Goal: Transaction & Acquisition: Obtain resource

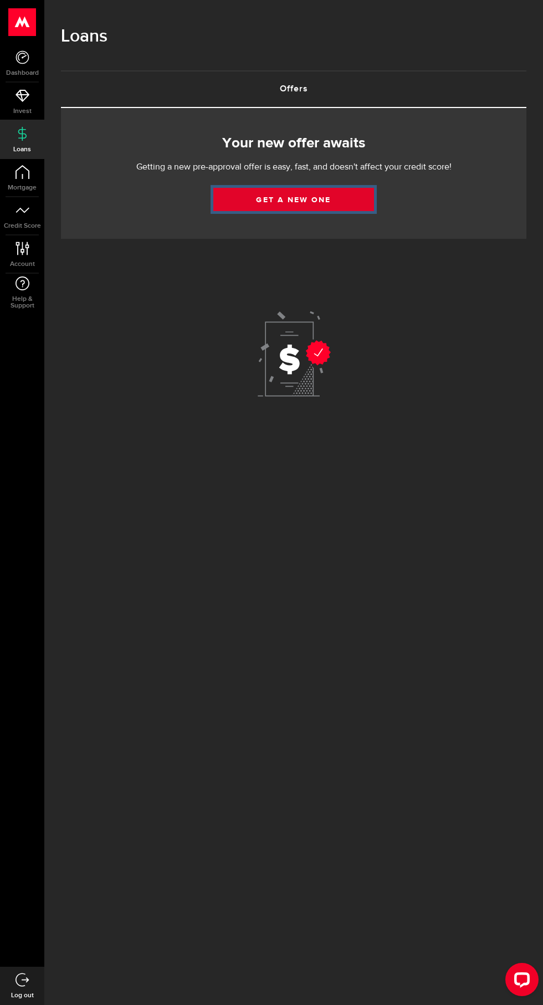
click at [323, 200] on link "Get a new one" at bounding box center [293, 199] width 161 height 23
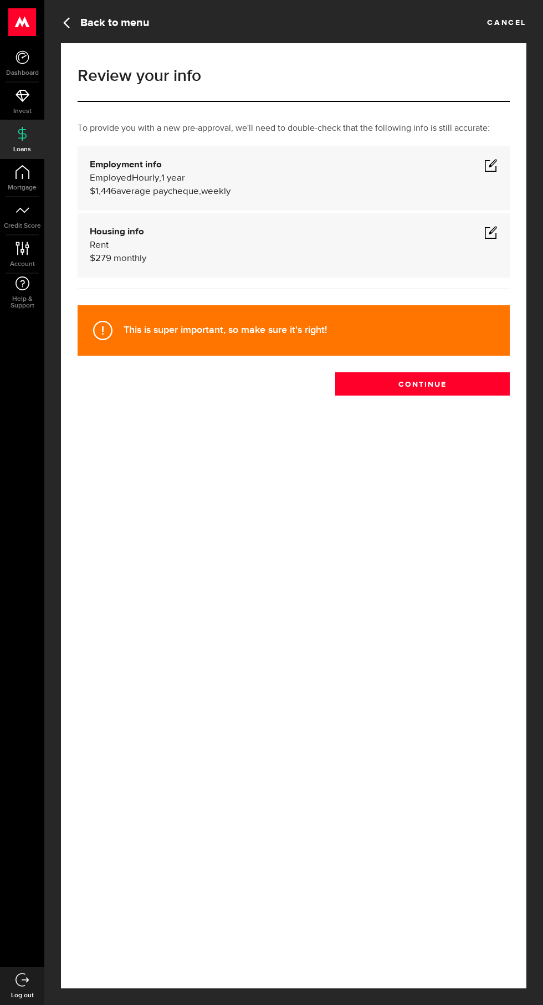
click at [498, 172] on span at bounding box center [490, 164] width 13 height 13
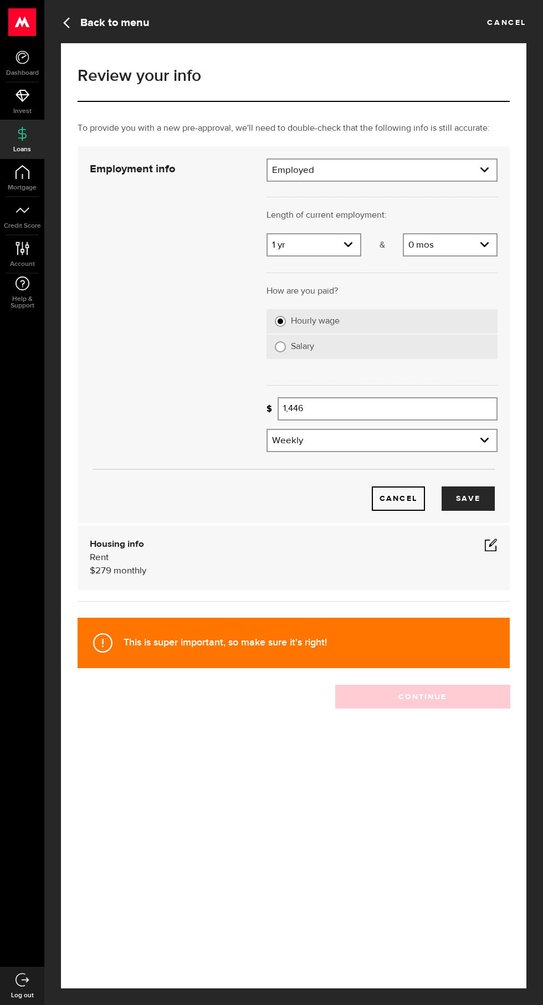
click at [347, 421] on input "1,446" at bounding box center [388, 408] width 220 height 23
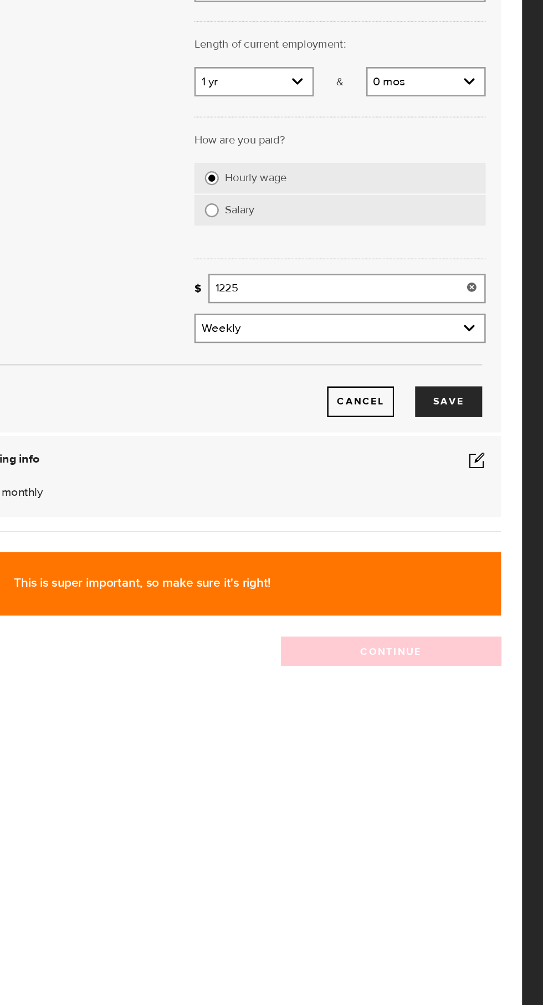
click at [482, 453] on select "Frequency Weekly Bi-weekly Monthly Semi-monthly" at bounding box center [382, 441] width 229 height 23
type input "1,225"
click at [268, 453] on select "Frequency Weekly Bi-weekly Monthly Semi-monthly" at bounding box center [382, 441] width 229 height 23
select select "bi_weekly"
click at [331, 258] on select "Years 0 yrs 1 yr 2 yrs 3 yrs 4 yrs 5 yrs 6 yrs 7 yrs 8 yrs 9 yrs 10+ yrs" at bounding box center [314, 245] width 93 height 23
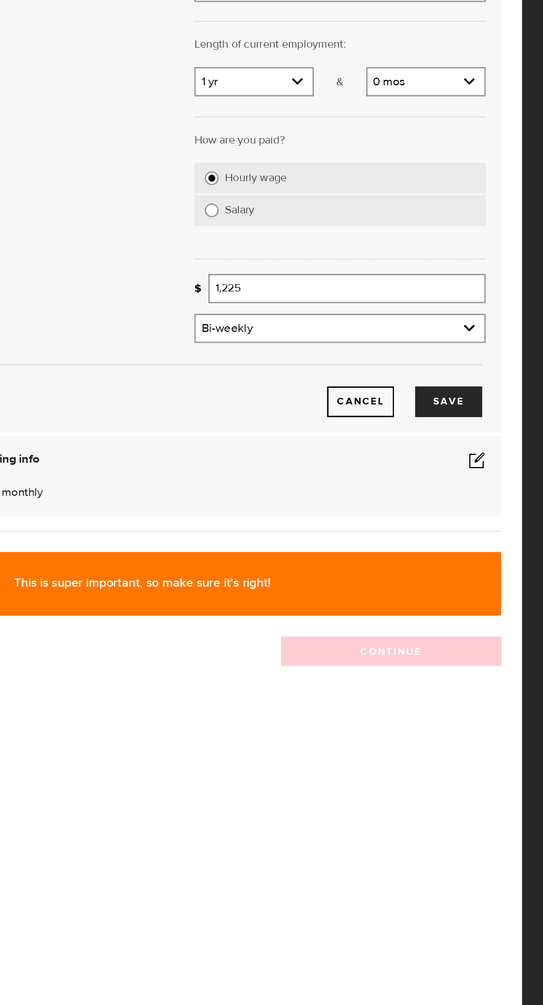
click at [268, 258] on select "Years 0 yrs 1 yr 2 yrs 3 yrs 4 yrs 5 yrs 6 yrs 7 yrs 8 yrs 9 yrs 10+ yrs" at bounding box center [314, 245] width 93 height 23
select select "0"
click at [468, 258] on select "Months 0 mos 1 mo 2 mos 3 mos 4 mos 5 mos 6 mos 7 mos 8 mos 9 mos 10 mos 11 mos" at bounding box center [450, 245] width 93 height 23
click at [404, 258] on select "Months 0 mos 1 mo 2 mos 3 mos 4 mos 5 mos 6 mos 7 mos 8 mos 9 mos 10 mos 11 mos" at bounding box center [450, 245] width 93 height 23
select select "6"
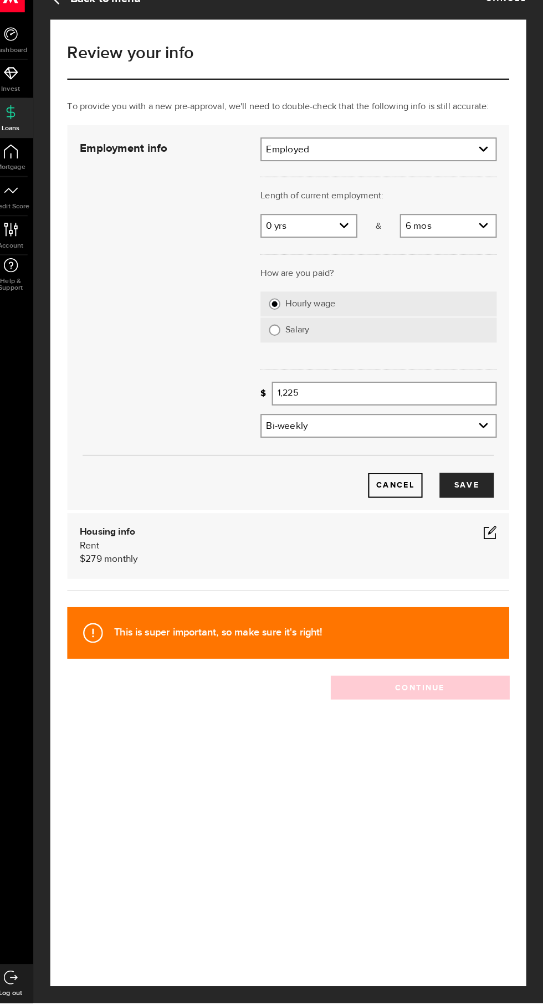
click at [391, 668] on div "This is super important, so make sure it's right!" at bounding box center [294, 643] width 432 height 50
click at [485, 511] on button "Save" at bounding box center [468, 498] width 53 height 24
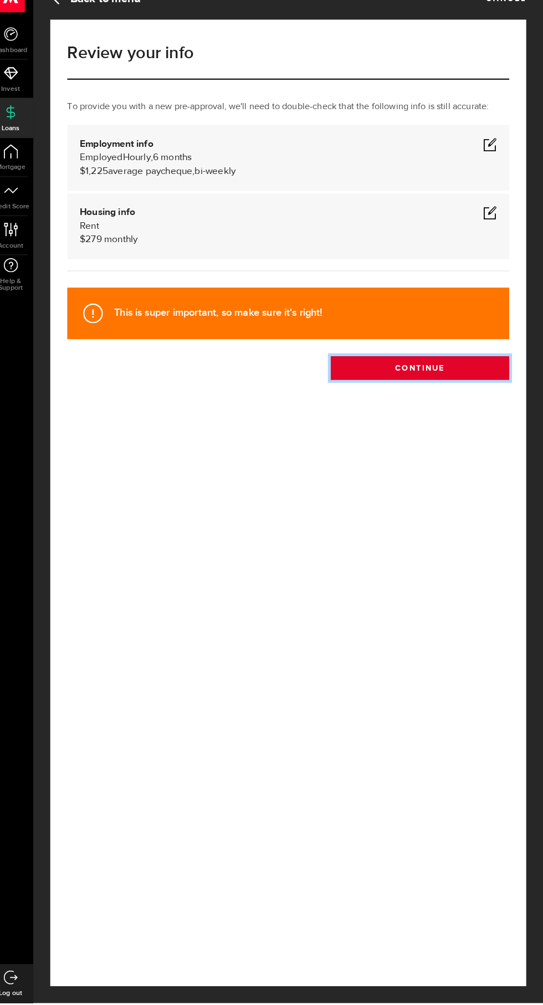
click at [472, 396] on button "Continue" at bounding box center [422, 383] width 175 height 23
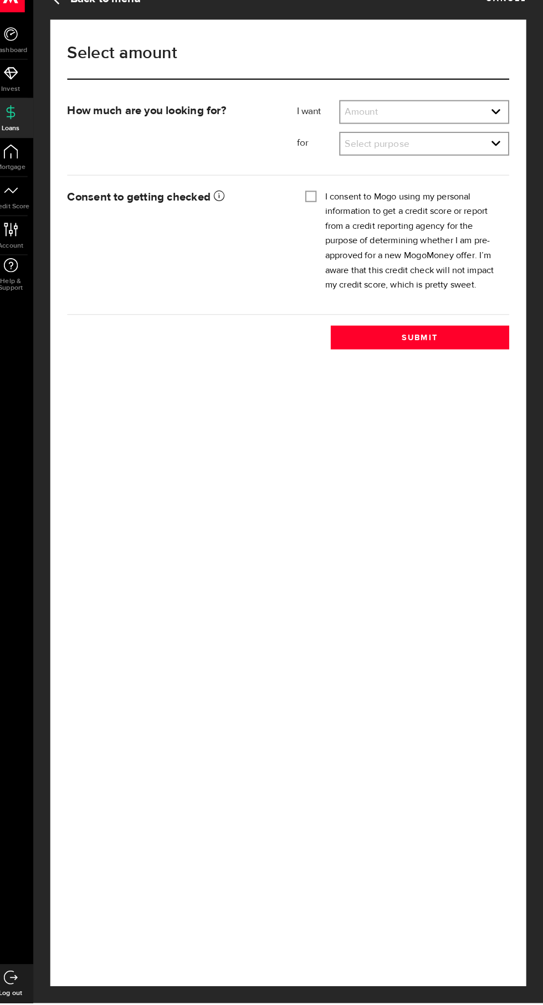
click at [457, 135] on select "Amount $500 $1000 $2000 $3000 $4000 $5000 $6000 $7000 $8000 $9000 $10000 $11000…" at bounding box center [427, 134] width 164 height 23
click at [345, 123] on select "Amount $500 $1000 $2000 $3000 $4000 $5000 $6000 $7000 $8000 $9000 $10000 $11000…" at bounding box center [427, 134] width 164 height 23
select select "5000"
click at [481, 166] on select "Select purpose Credit Card Refinancing/Pay Off Credit Cards Debt Consolidation …" at bounding box center [427, 165] width 164 height 23
click at [345, 154] on select "Select purpose Credit Card Refinancing/Pay Off Credit Cards Debt Consolidation …" at bounding box center [427, 165] width 164 height 23
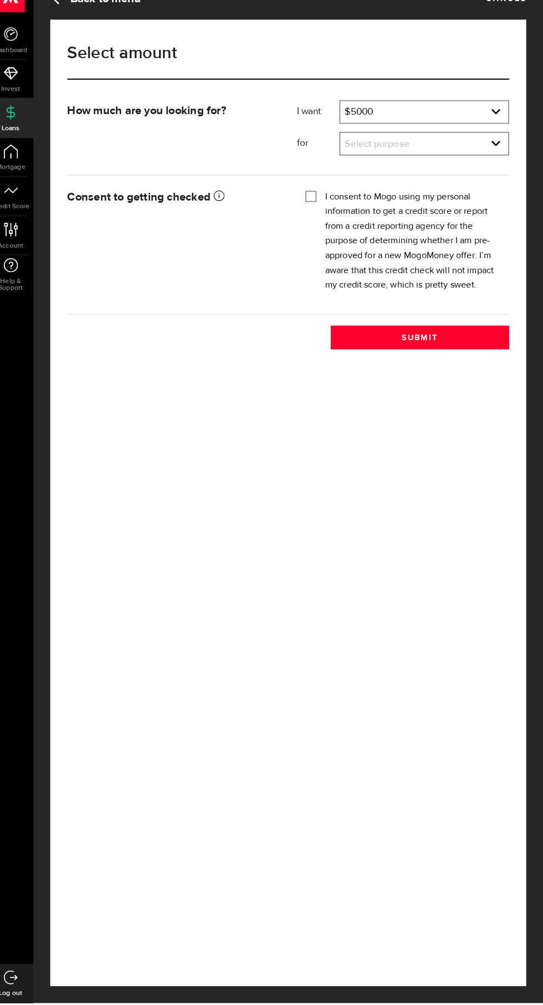
select select "Debt Consolidation"
click at [314, 214] on input "I consent to Mogo using my personal information to get a credit score or report…" at bounding box center [315, 214] width 11 height 11
checkbox input "true"
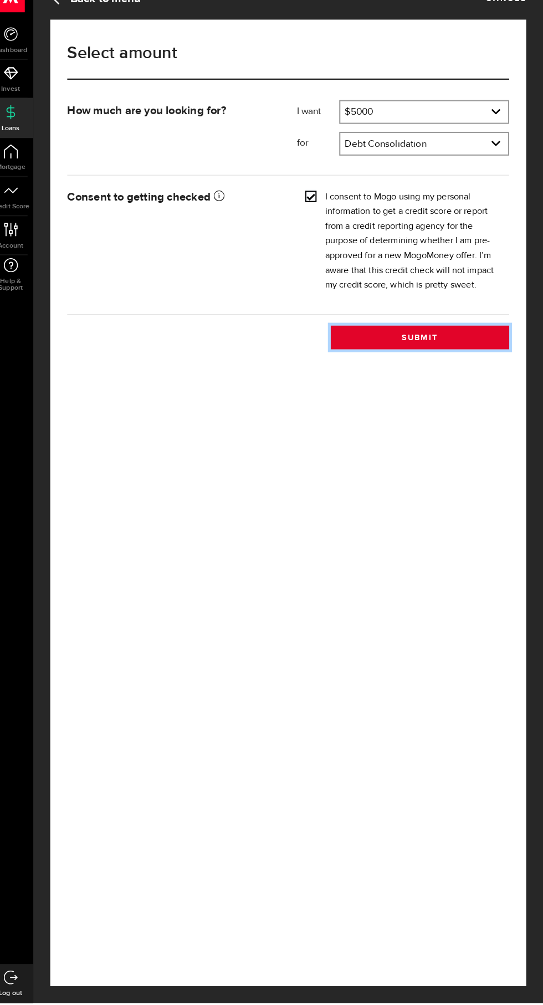
click at [431, 366] on button "Submit" at bounding box center [422, 353] width 175 height 23
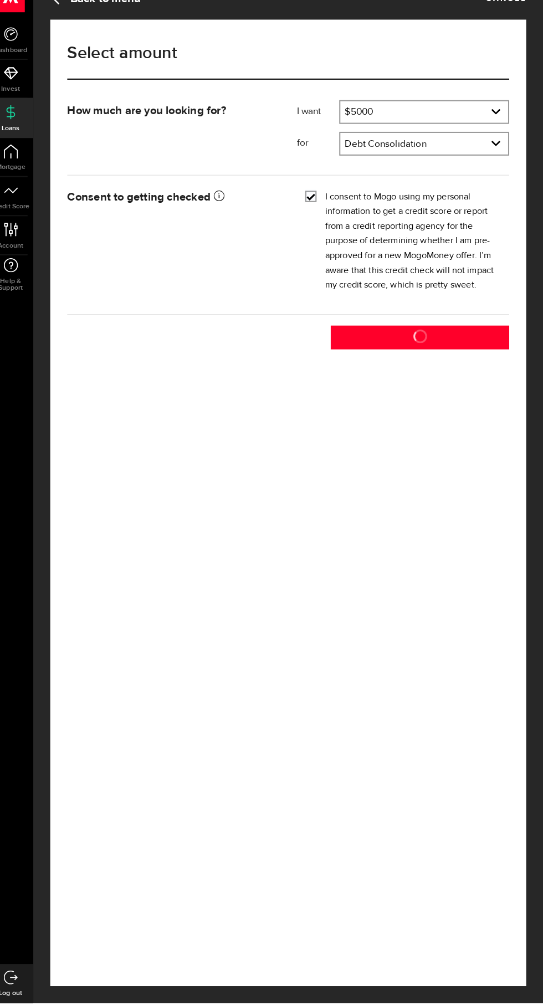
click at [421, 450] on div "Select amount Cancel How much are you looking for? I want Amount How much credi…" at bounding box center [293, 515] width 465 height 945
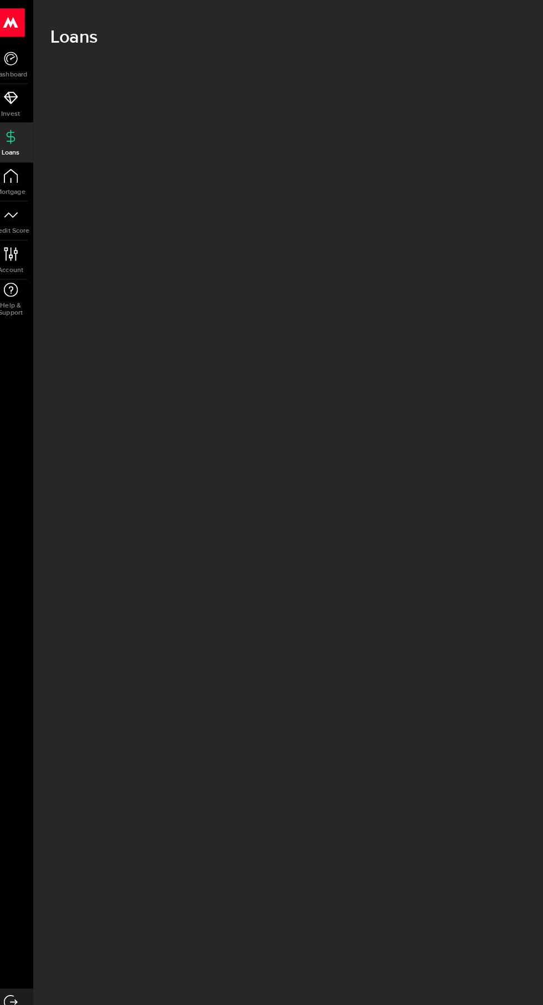
click at [414, 453] on div "Pending Loan Offer What’s your fave song? Play it and pretend that’s our hold m…" at bounding box center [293, 523] width 499 height 907
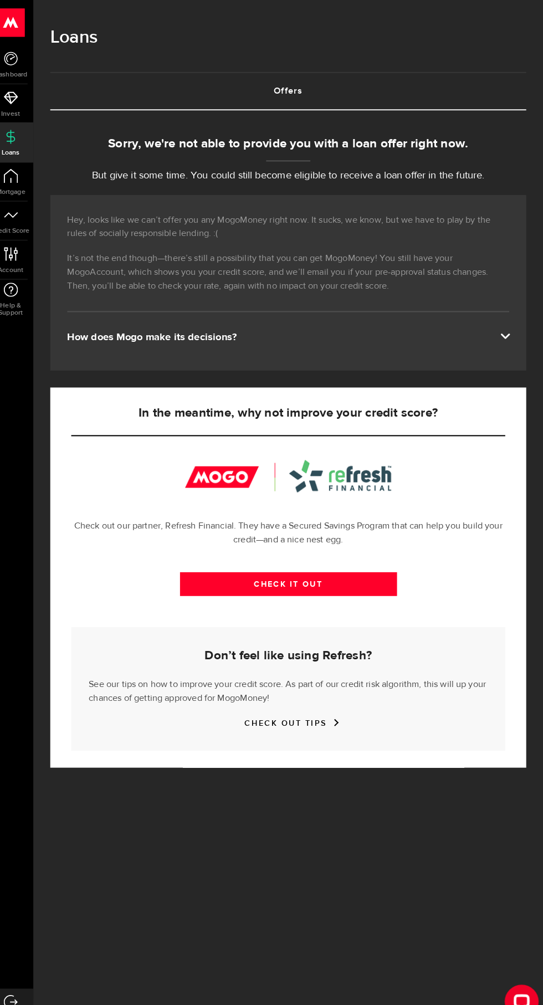
click at [404, 286] on p "It’s not the end though—there’s still a possibility that you can get MogoMoney!…" at bounding box center [294, 267] width 432 height 40
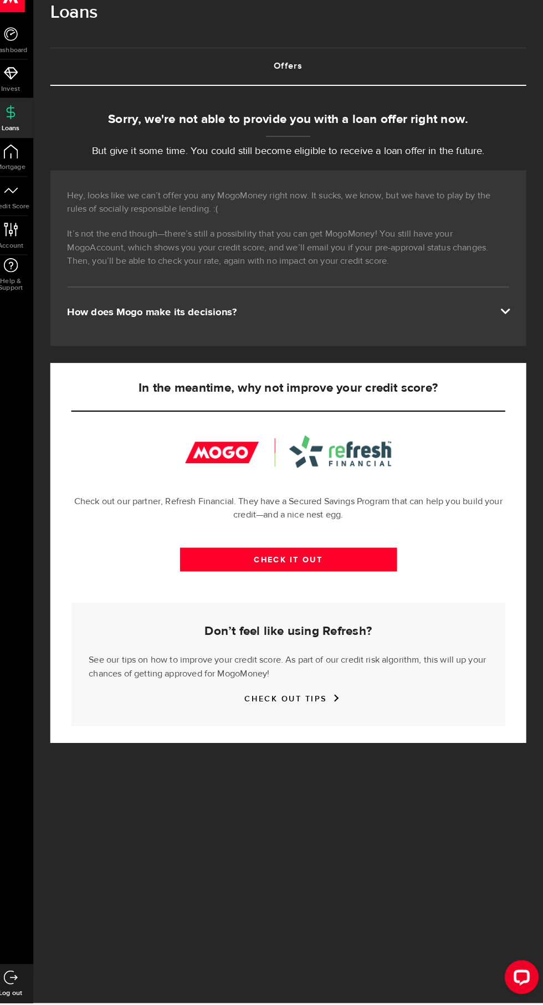
scroll to position [412, 0]
click at [394, 583] on link "CHECK IT OUT" at bounding box center [294, 571] width 212 height 23
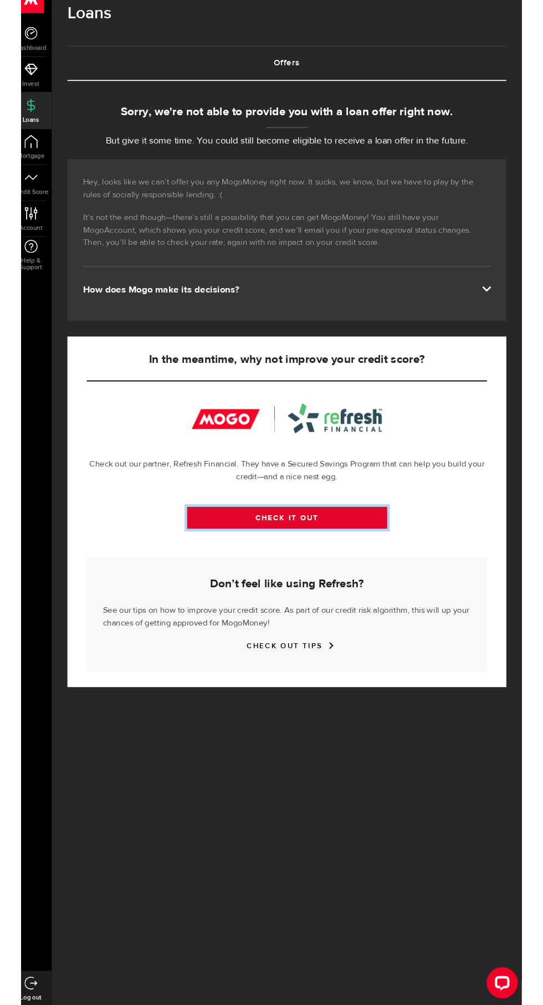
scroll to position [390, 0]
